Goal: Download file/media

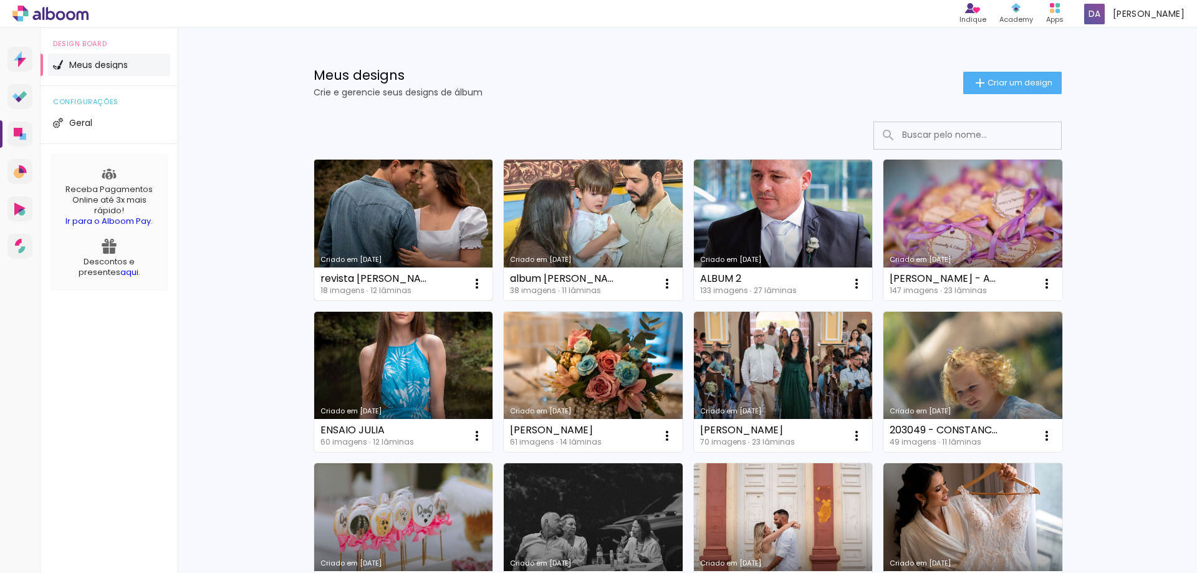
click at [391, 229] on link "Criado em [DATE]" at bounding box center [403, 230] width 179 height 141
click at [0, 0] on neon-animated-pages "Confirmar Cancelar" at bounding box center [0, 0] width 0 height 0
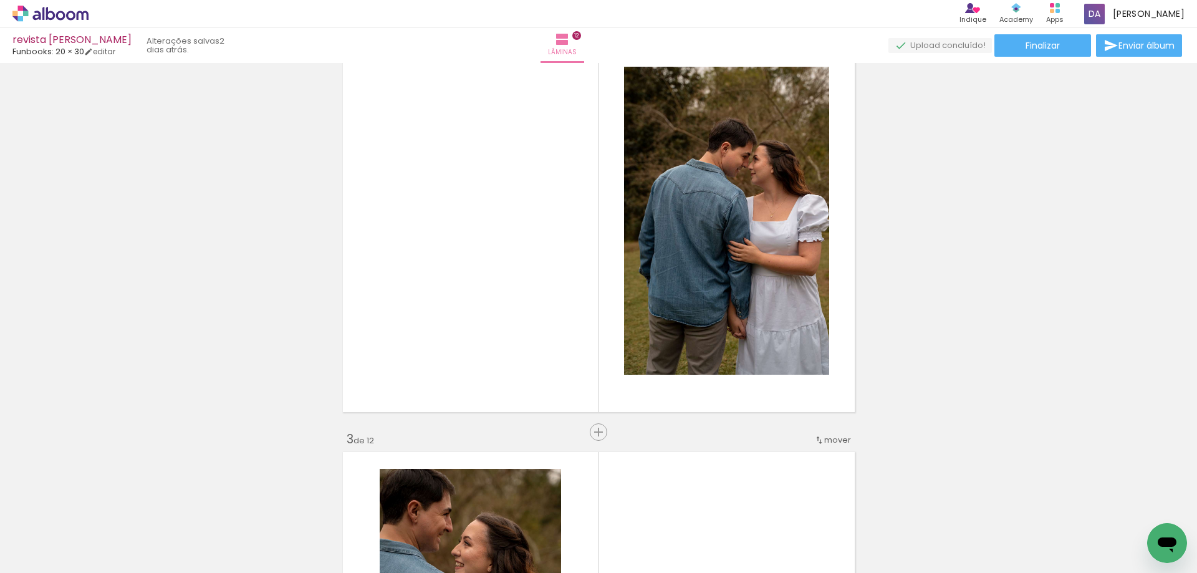
scroll to position [499, 0]
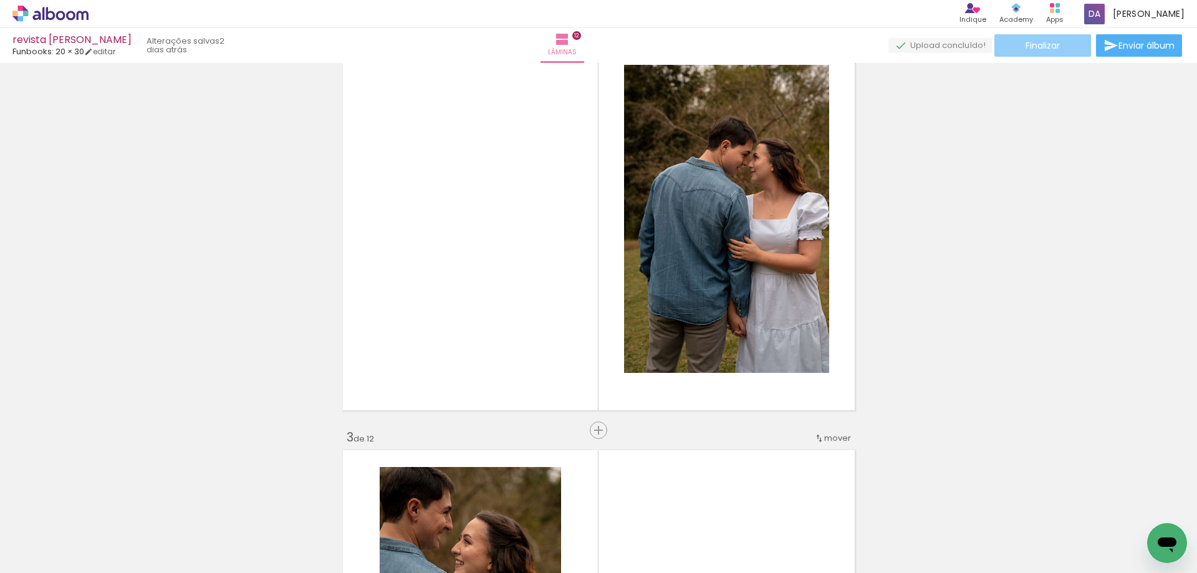
click at [1046, 46] on span "Finalizar" at bounding box center [1043, 45] width 34 height 9
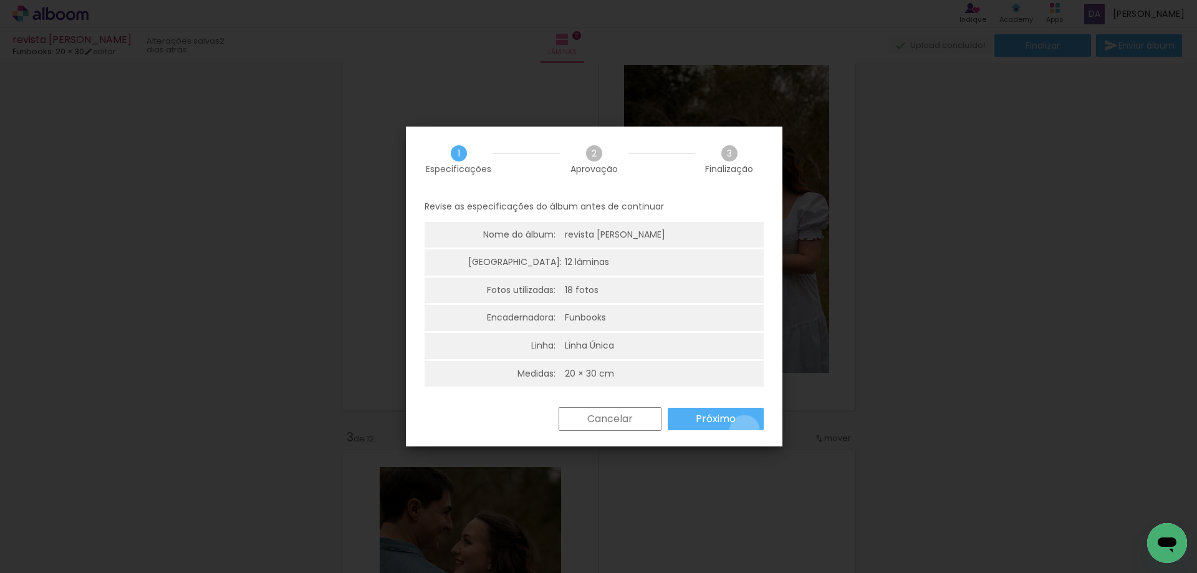
click at [744, 430] on paper-button "Próximo" at bounding box center [716, 419] width 96 height 22
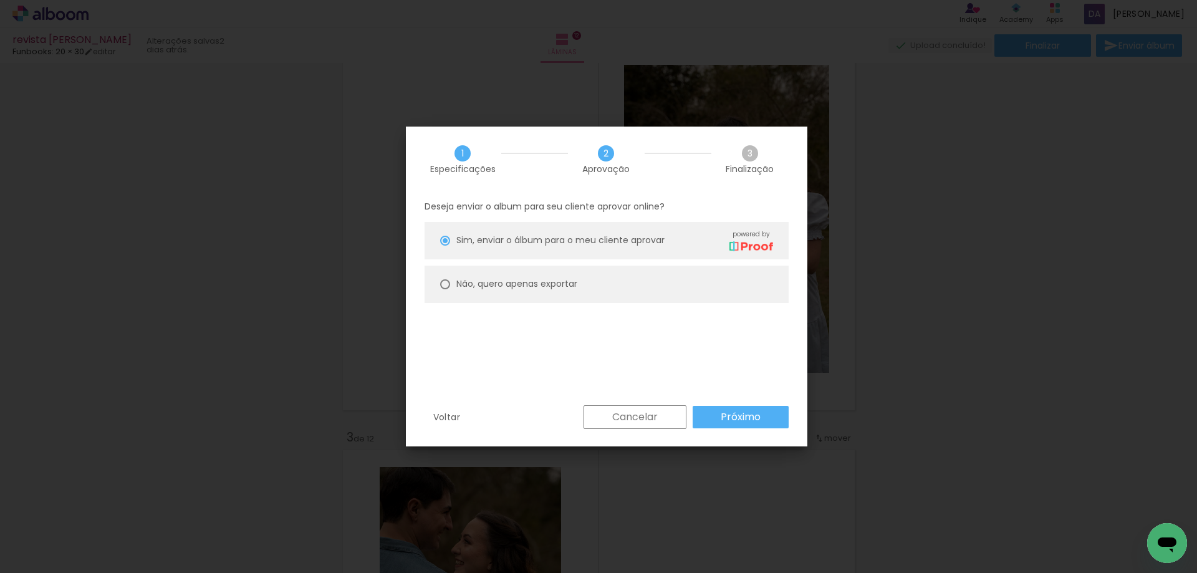
click at [447, 277] on paper-radio-button "Não, quero apenas exportar" at bounding box center [607, 284] width 364 height 37
type paper-radio-button "on"
click at [0, 0] on slot "Próximo" at bounding box center [0, 0] width 0 height 0
type input "Alta, 300 DPI"
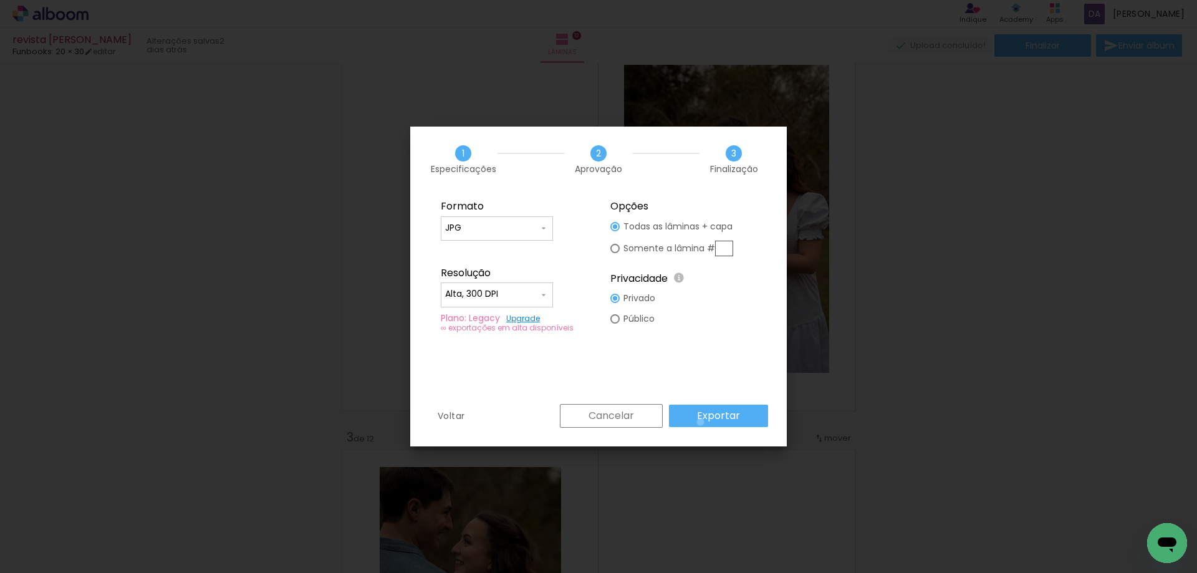
click at [0, 0] on slot "Exportar" at bounding box center [0, 0] width 0 height 0
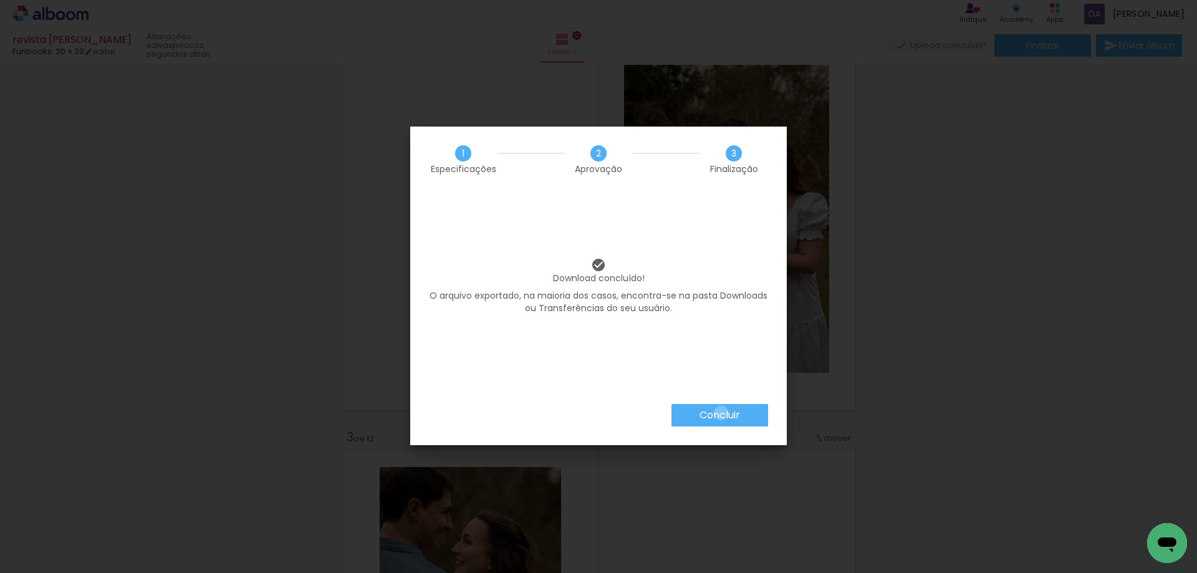
click at [0, 0] on slot "Concluir" at bounding box center [0, 0] width 0 height 0
